Goal: Transaction & Acquisition: Subscribe to service/newsletter

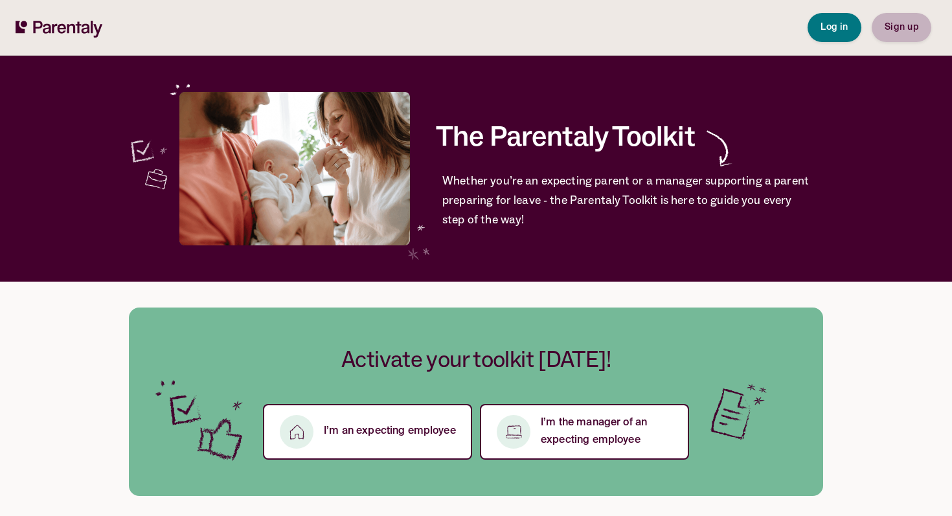
click at [896, 38] on button "Sign up" at bounding box center [902, 27] width 60 height 29
click at [910, 25] on span "Sign up" at bounding box center [902, 27] width 34 height 9
